Goal: Task Accomplishment & Management: Use online tool/utility

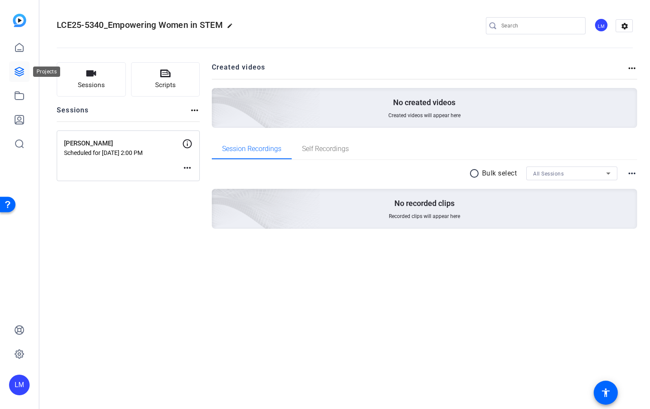
click at [20, 68] on icon at bounding box center [19, 71] width 9 height 9
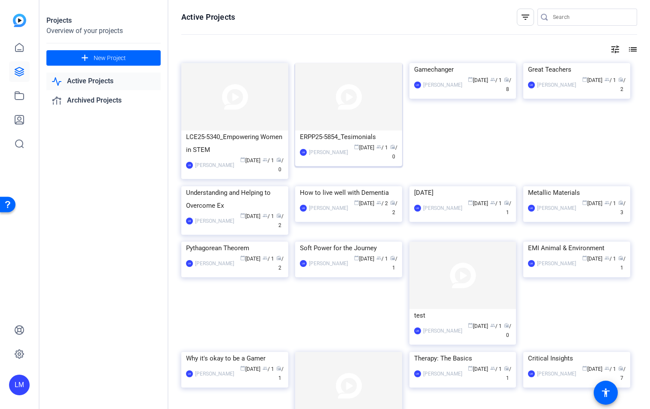
click at [353, 124] on img at bounding box center [348, 96] width 107 height 67
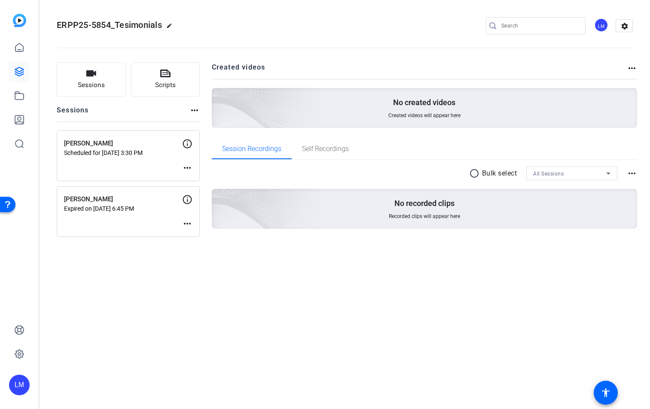
click at [134, 209] on p "Expired on Aug 14, 2025 @ 6:45 PM" at bounding box center [123, 208] width 118 height 7
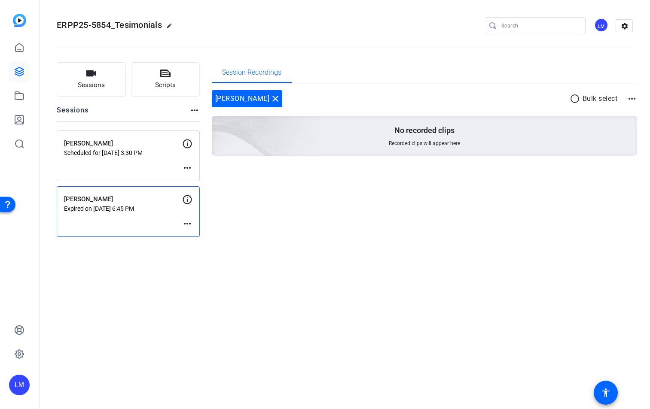
click at [190, 225] on mat-icon "more_horiz" at bounding box center [187, 224] width 10 height 10
click at [199, 238] on span "Edit Session" at bounding box center [208, 236] width 39 height 10
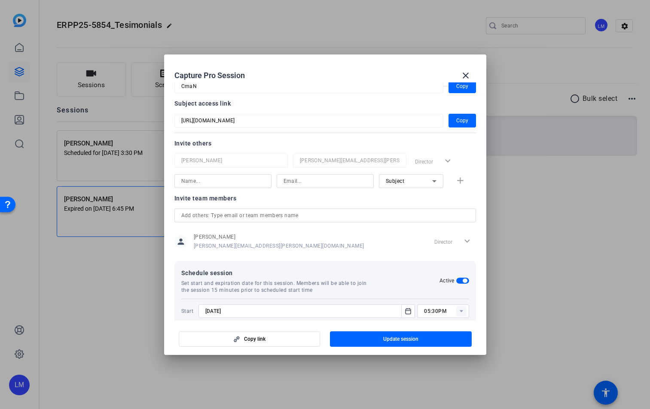
scroll to position [92, 0]
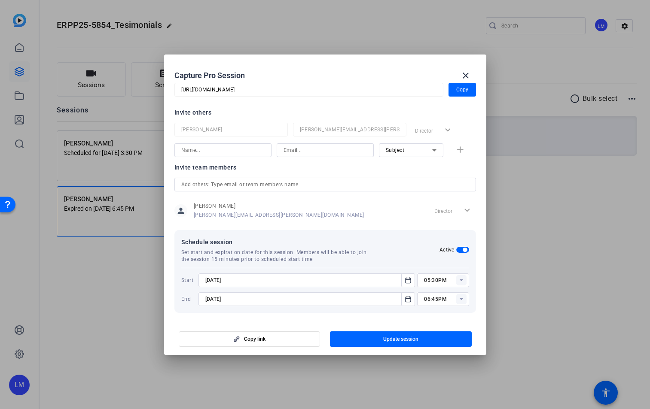
click at [216, 279] on input "8/14/2025" at bounding box center [302, 280] width 195 height 10
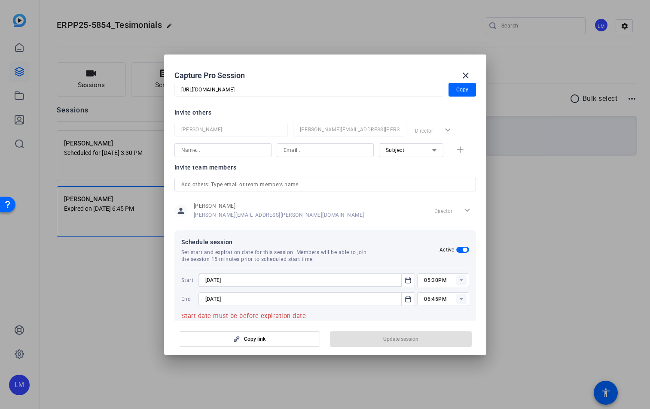
type input "8/15/2025"
click at [216, 299] on input "8/14/2025" at bounding box center [302, 299] width 195 height 10
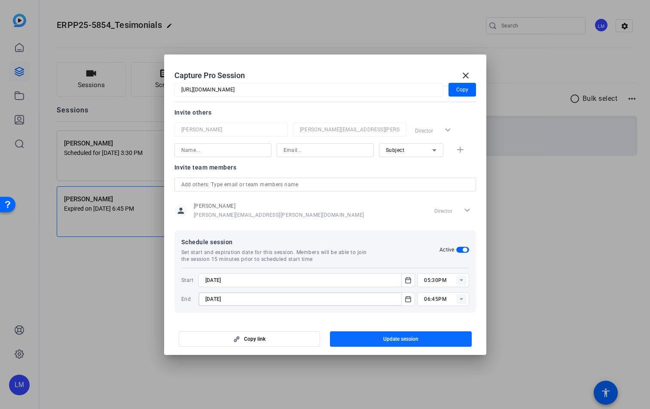
type input "8/15/2025"
click at [401, 340] on span "Update session" at bounding box center [400, 339] width 35 height 7
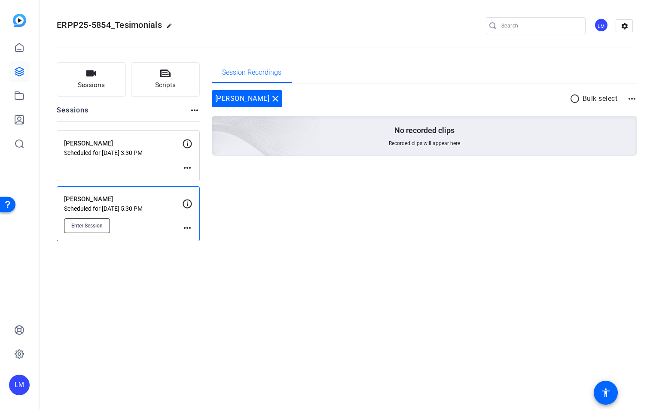
click at [91, 227] on span "Enter Session" at bounding box center [86, 225] width 31 height 7
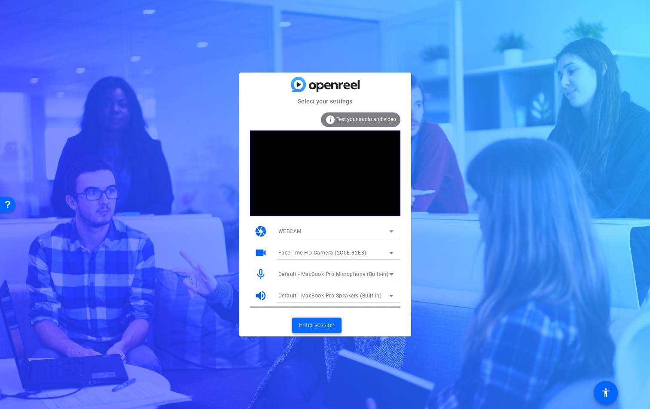
click at [314, 328] on span "Enter session" at bounding box center [317, 325] width 36 height 9
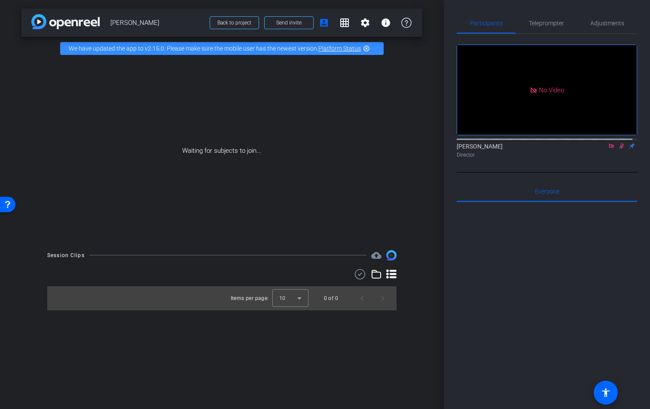
click at [608, 149] on icon at bounding box center [611, 146] width 7 height 6
click at [297, 25] on span "Send invite" at bounding box center [288, 22] width 25 height 7
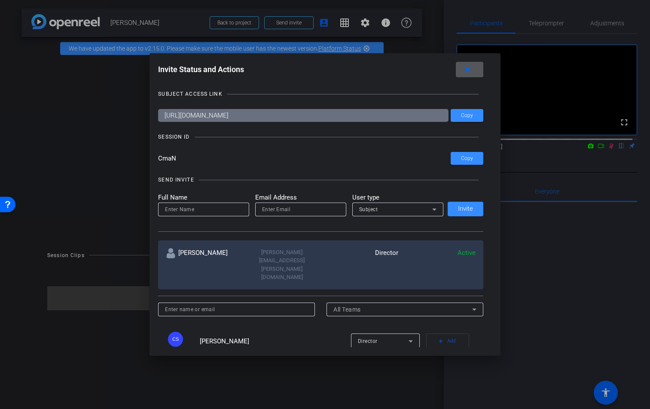
click at [192, 213] on input at bounding box center [203, 209] width 77 height 10
type input "[PERSON_NAME]"
click at [279, 207] on input "email" at bounding box center [300, 209] width 77 height 10
paste input "[EMAIL_ADDRESS][DOMAIN_NAME]"
type input "[EMAIL_ADDRESS][DOMAIN_NAME]"
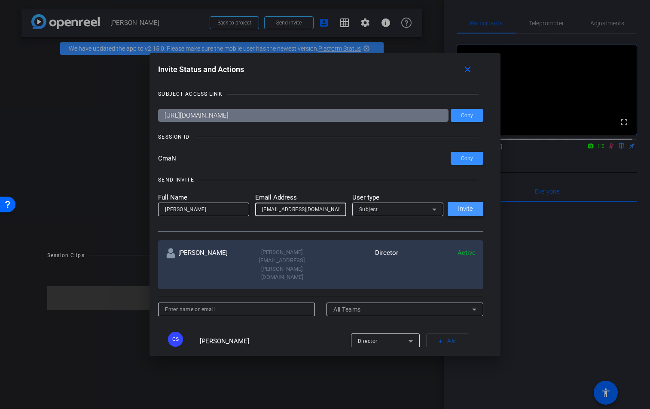
click at [465, 208] on span "Invite" at bounding box center [465, 209] width 15 height 6
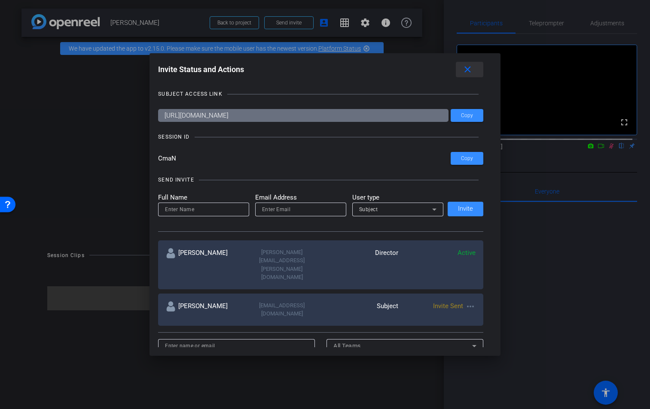
click at [467, 69] on mat-icon "close" at bounding box center [467, 69] width 11 height 11
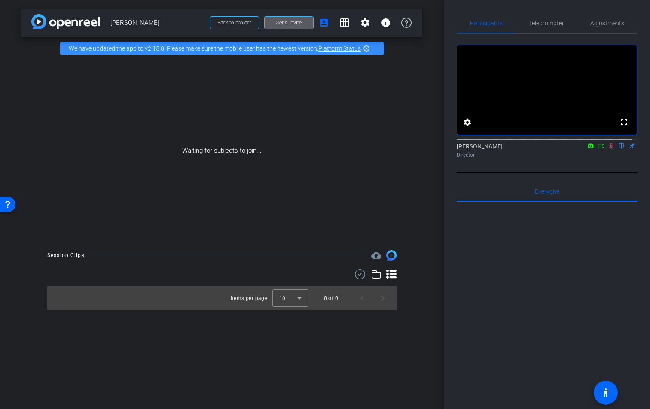
click at [608, 149] on icon at bounding box center [611, 146] width 7 height 6
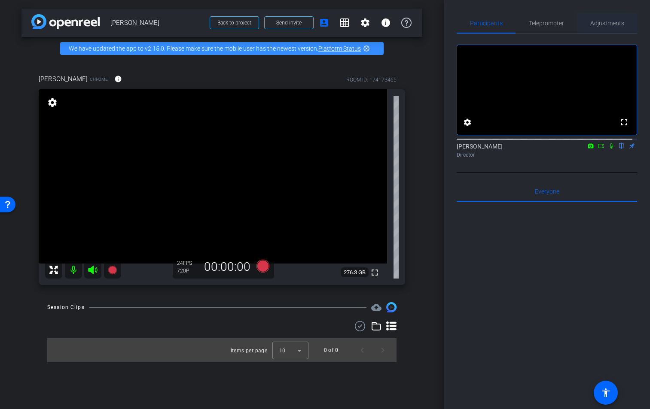
click at [602, 24] on span "Adjustments" at bounding box center [607, 23] width 34 height 6
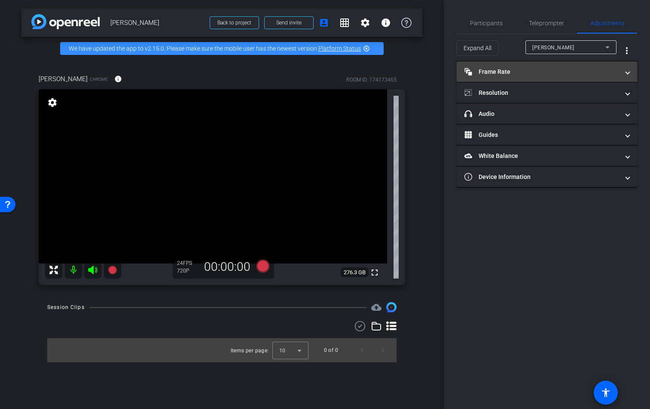
click at [627, 72] on span at bounding box center [627, 71] width 3 height 9
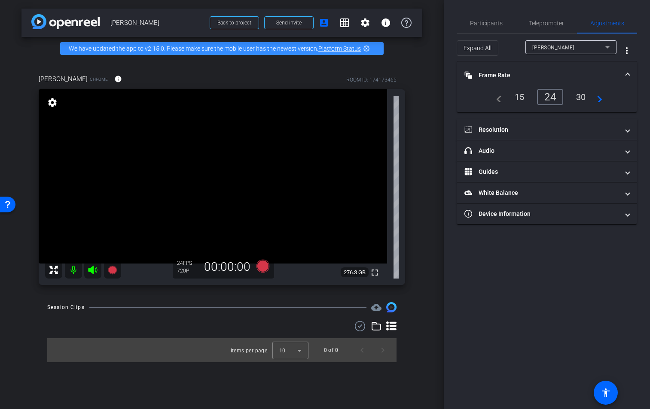
click at [627, 72] on span at bounding box center [627, 75] width 3 height 9
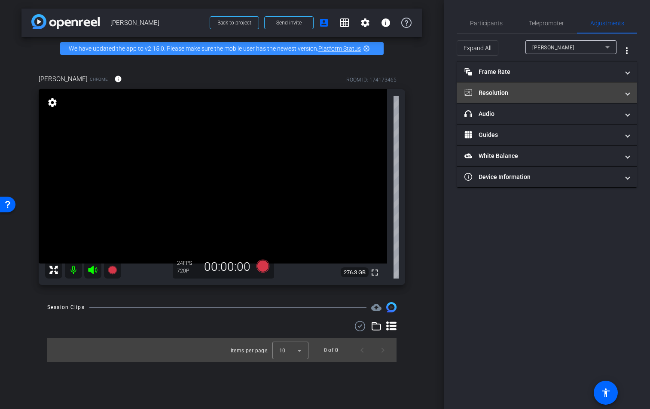
click at [626, 93] on span at bounding box center [627, 92] width 3 height 9
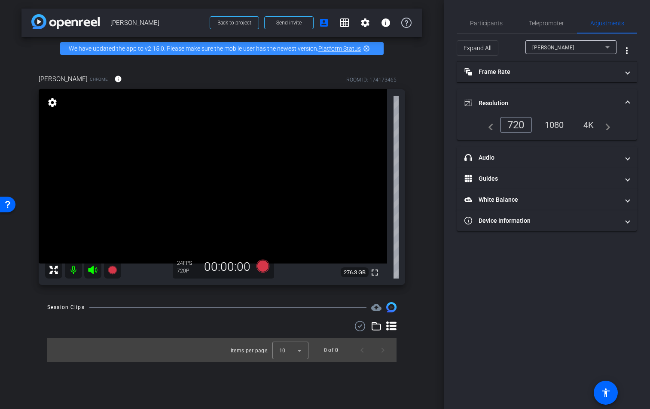
click at [560, 121] on div "1080" at bounding box center [554, 125] width 32 height 15
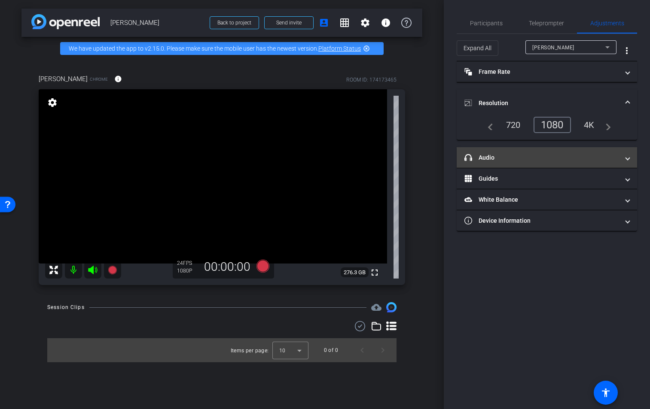
drag, startPoint x: 629, startPoint y: 100, endPoint x: 633, endPoint y: 121, distance: 21.1
click at [628, 100] on span at bounding box center [627, 103] width 3 height 9
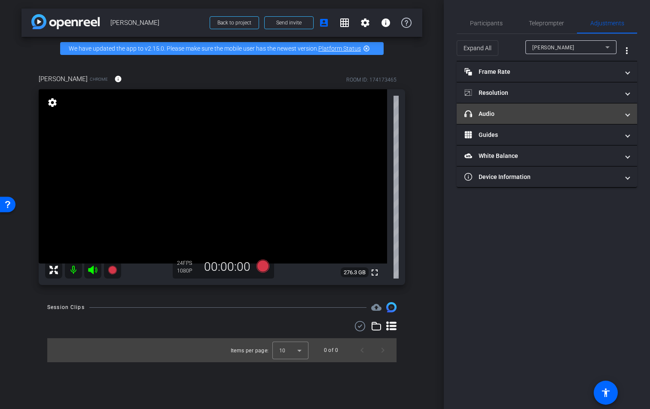
click at [624, 115] on span "headphone icon Audio" at bounding box center [544, 114] width 161 height 9
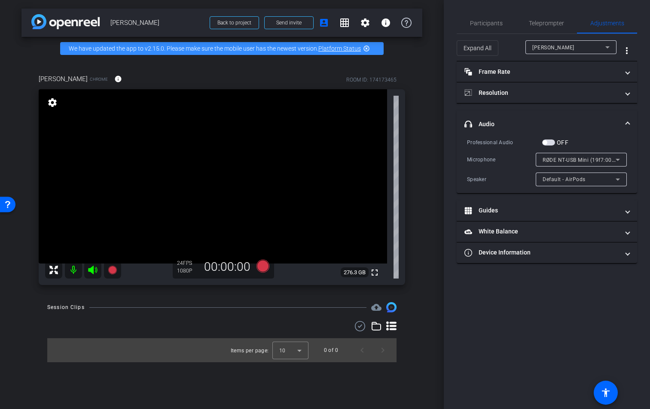
click at [627, 121] on span at bounding box center [627, 124] width 3 height 9
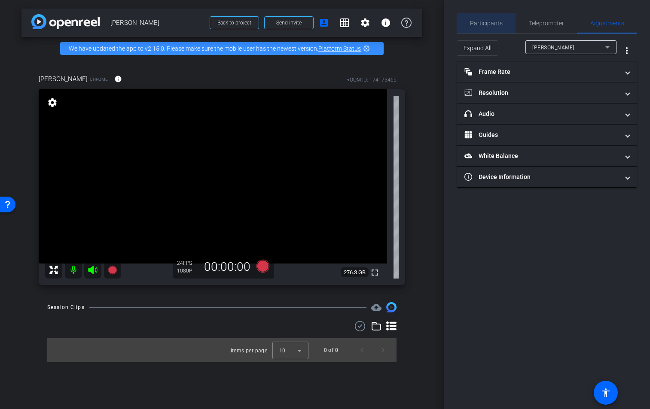
click at [487, 21] on span "Participants" at bounding box center [486, 23] width 33 height 6
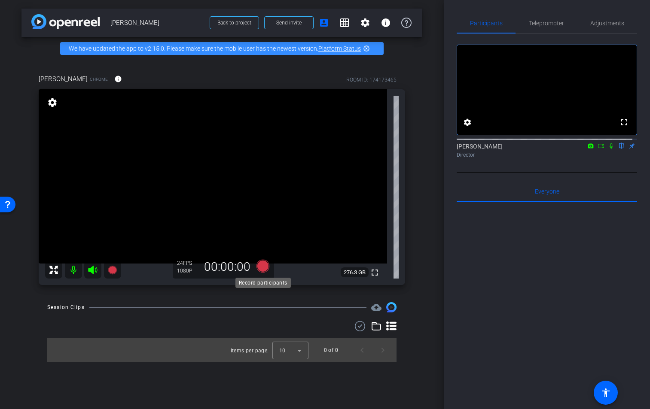
click at [265, 265] on icon at bounding box center [262, 266] width 13 height 13
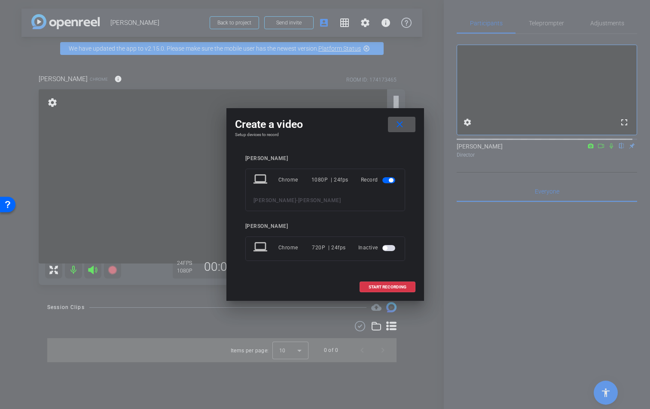
click at [392, 247] on span "button" at bounding box center [388, 248] width 13 height 6
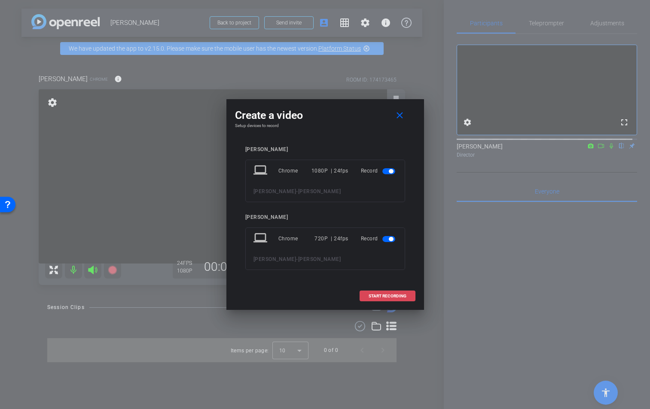
click at [391, 297] on span "START RECORDING" at bounding box center [387, 296] width 38 height 4
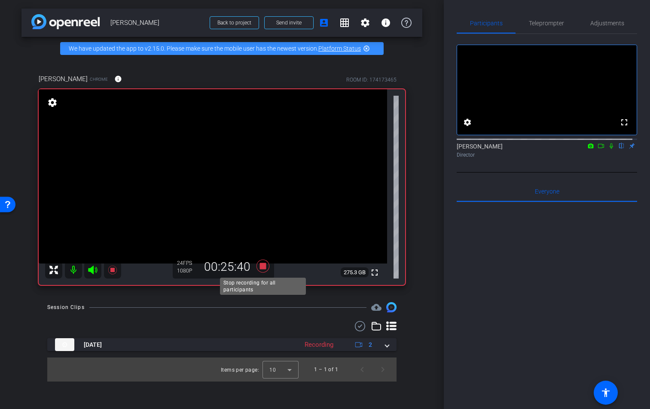
click at [263, 267] on icon at bounding box center [262, 266] width 13 height 13
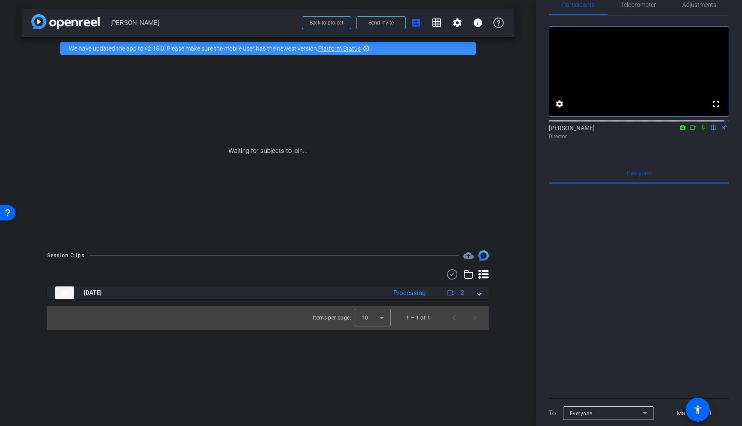
click at [649, 130] on icon at bounding box center [683, 127] width 6 height 5
click at [649, 138] on div at bounding box center [371, 213] width 742 height 426
click at [649, 131] on icon at bounding box center [693, 128] width 7 height 6
click at [649, 131] on icon at bounding box center [713, 128] width 7 height 6
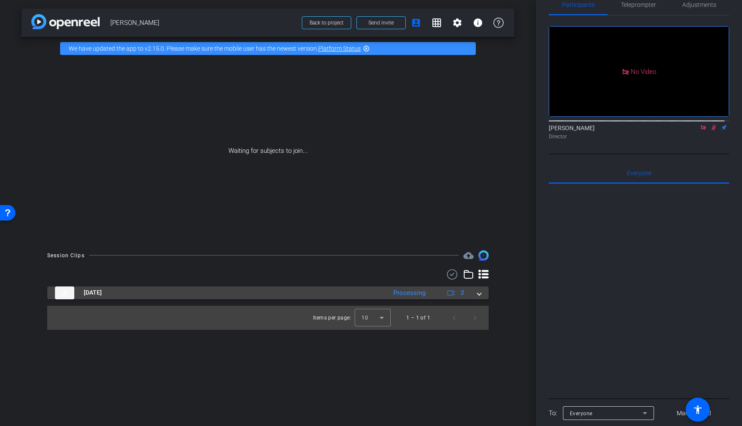
click at [482, 296] on mat-expansion-panel-header "[DATE] Processing 2" at bounding box center [267, 292] width 441 height 13
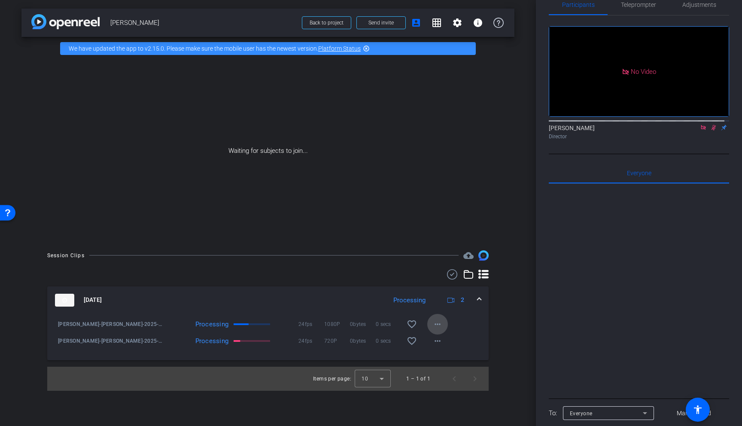
click at [437, 326] on mat-icon "more_horiz" at bounding box center [437, 324] width 10 height 10
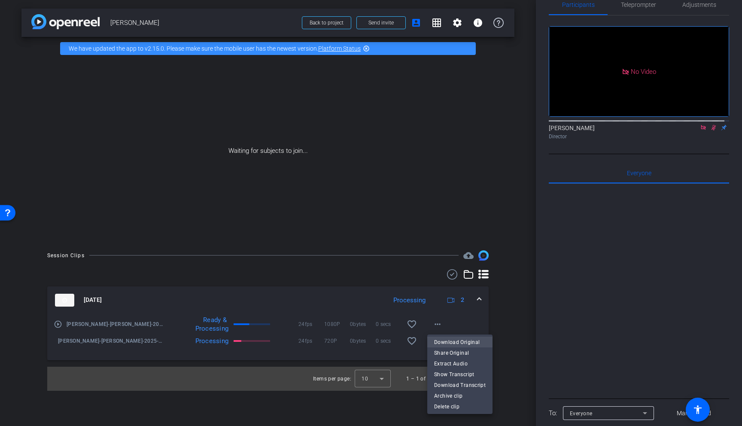
click at [447, 340] on span "Download Original" at bounding box center [460, 342] width 52 height 10
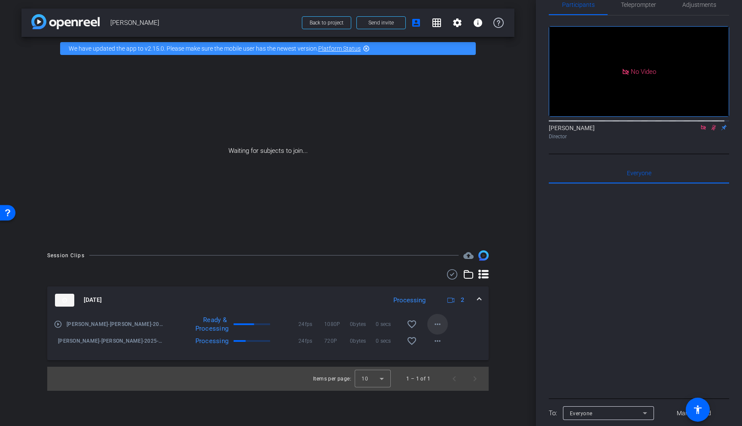
click at [437, 328] on mat-icon "more_horiz" at bounding box center [437, 324] width 10 height 10
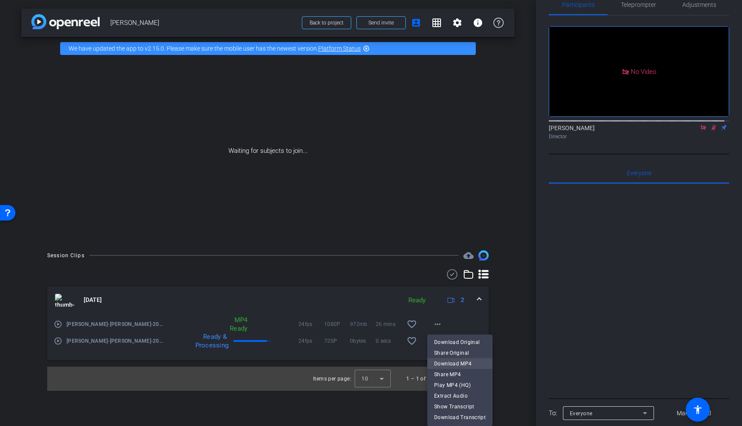
click at [463, 363] on span "Download MP4" at bounding box center [460, 364] width 52 height 10
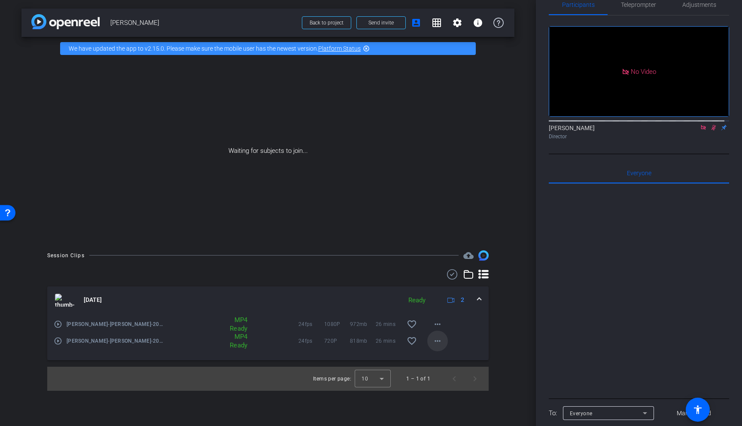
click at [441, 342] on mat-icon "more_horiz" at bounding box center [437, 341] width 10 height 10
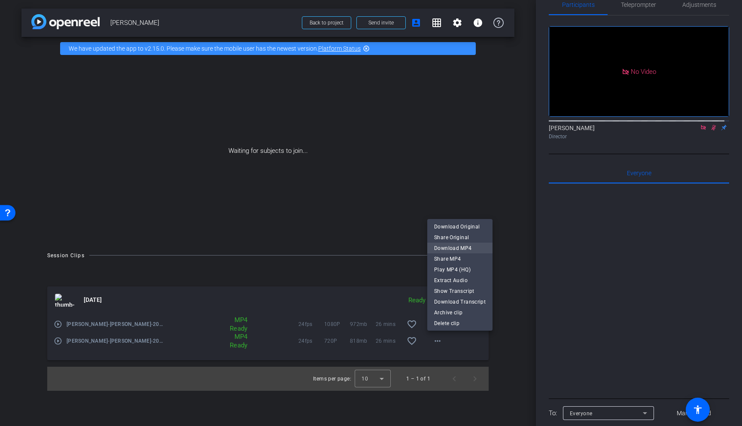
click at [455, 247] on span "Download MP4" at bounding box center [460, 248] width 52 height 10
